Goal: Find specific page/section: Find specific page/section

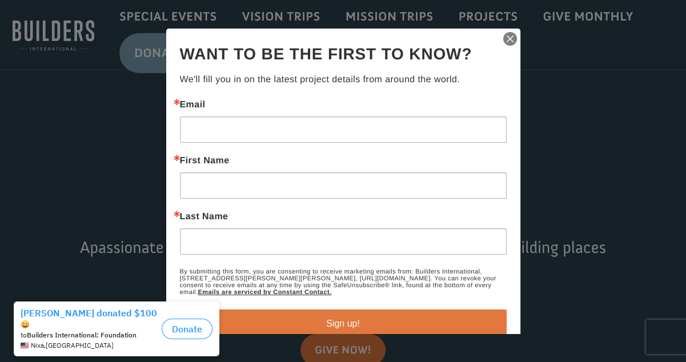
click at [503, 39] on img "button" at bounding box center [510, 39] width 16 height 16
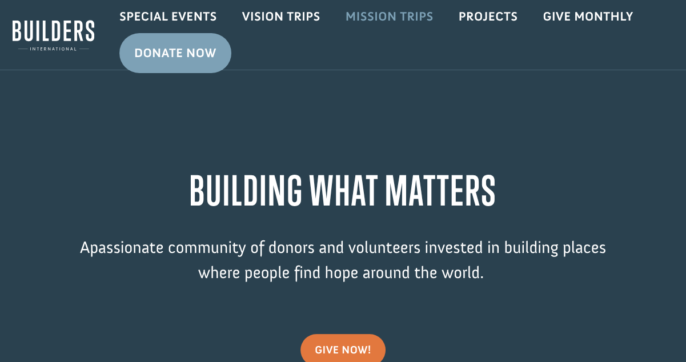
click at [386, 17] on link "Mission Trips" at bounding box center [389, 16] width 113 height 33
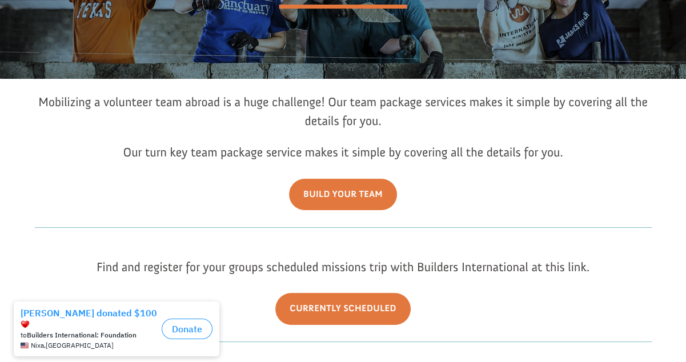
scroll to position [229, 0]
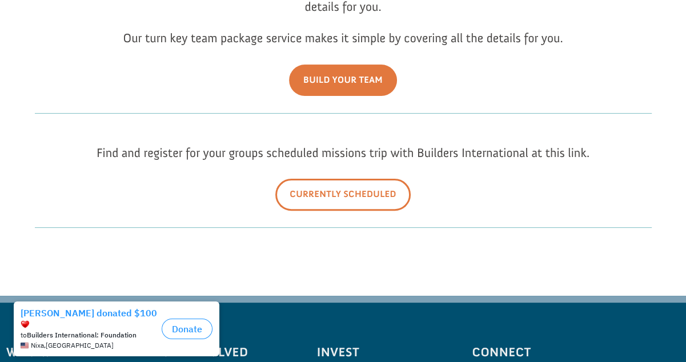
click at [372, 190] on link "Currently Scheduled" at bounding box center [342, 194] width 135 height 31
